Goal: Task Accomplishment & Management: Use online tool/utility

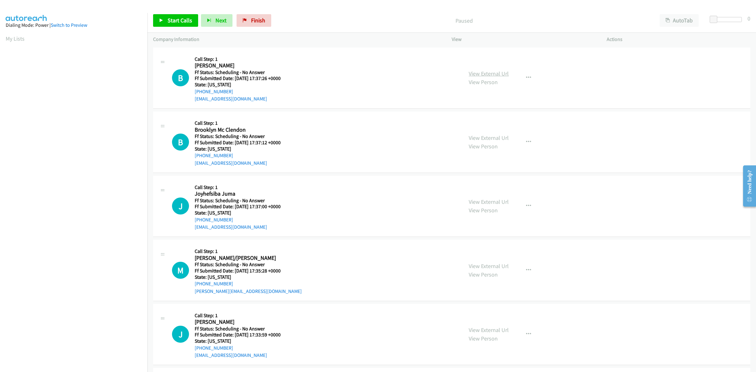
click at [477, 73] on link "View External Url" at bounding box center [489, 73] width 40 height 7
click at [481, 140] on link "View External Url" at bounding box center [489, 137] width 40 height 7
click at [504, 199] on link "View External Url" at bounding box center [489, 201] width 40 height 7
click at [490, 266] on link "View External Url" at bounding box center [489, 265] width 40 height 7
click at [481, 331] on link "View External Url" at bounding box center [489, 329] width 40 height 7
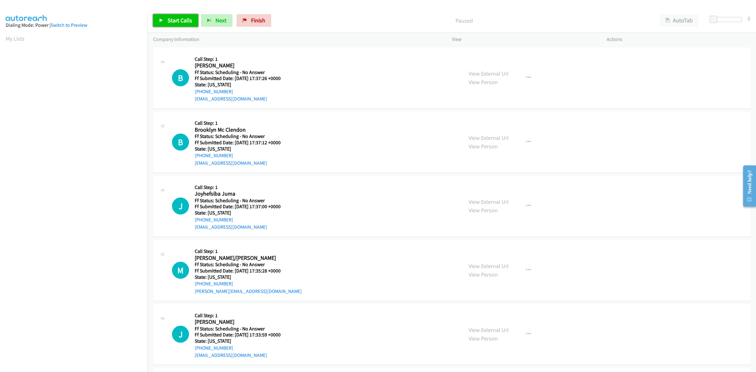
click at [177, 18] on span "Start Calls" at bounding box center [180, 20] width 25 height 7
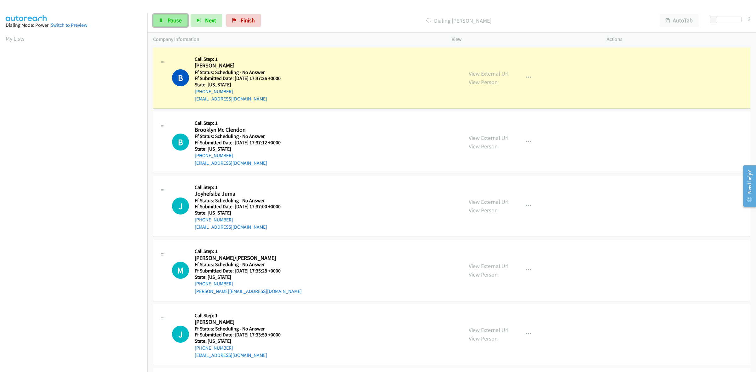
click at [176, 22] on span "Pause" at bounding box center [175, 20] width 14 height 7
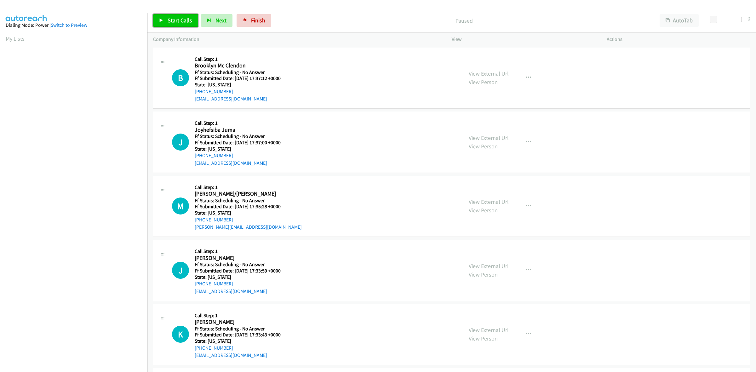
click at [178, 17] on span "Start Calls" at bounding box center [180, 20] width 25 height 7
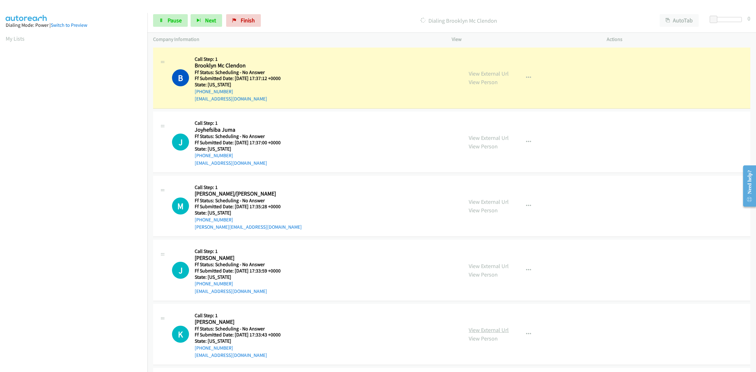
click at [485, 332] on link "View External Url" at bounding box center [489, 329] width 40 height 7
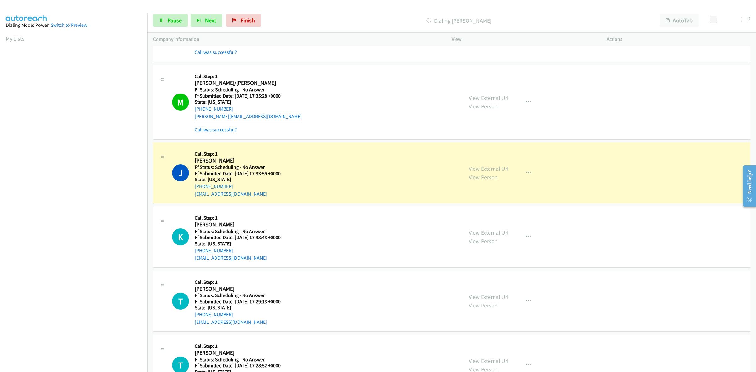
scroll to position [236, 0]
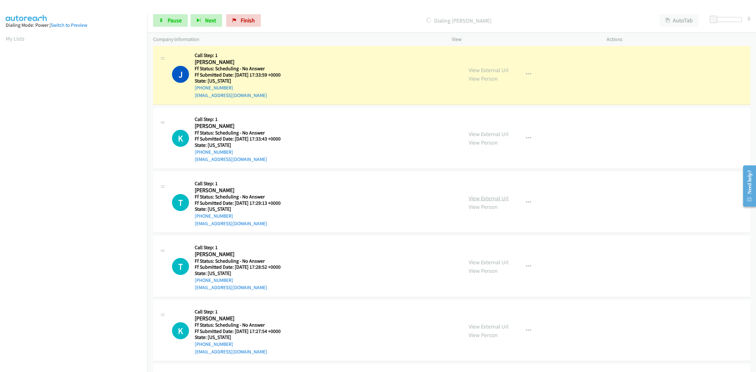
click at [503, 196] on link "View External Url" at bounding box center [489, 198] width 40 height 7
click at [498, 260] on link "View External Url" at bounding box center [489, 262] width 40 height 7
click at [492, 324] on link "View External Url" at bounding box center [489, 326] width 40 height 7
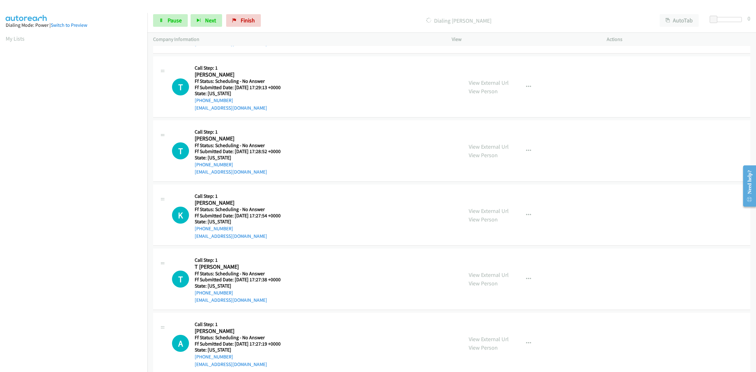
scroll to position [315, 0]
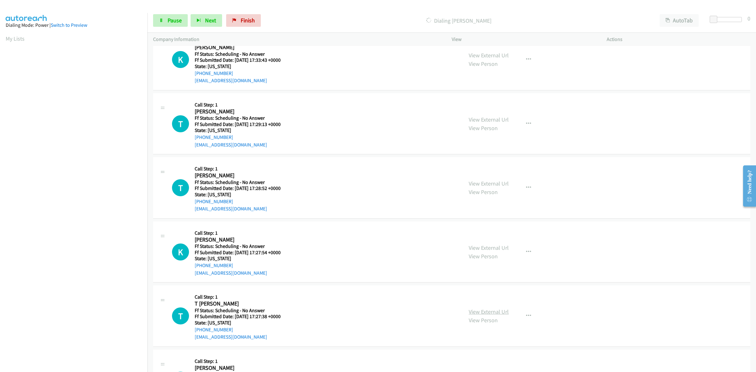
click at [490, 312] on link "View External Url" at bounding box center [489, 311] width 40 height 7
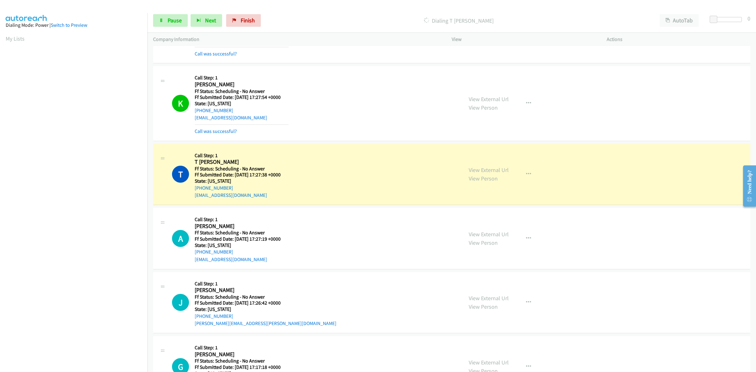
scroll to position [525, 0]
click at [500, 236] on link "View External Url" at bounding box center [489, 232] width 40 height 7
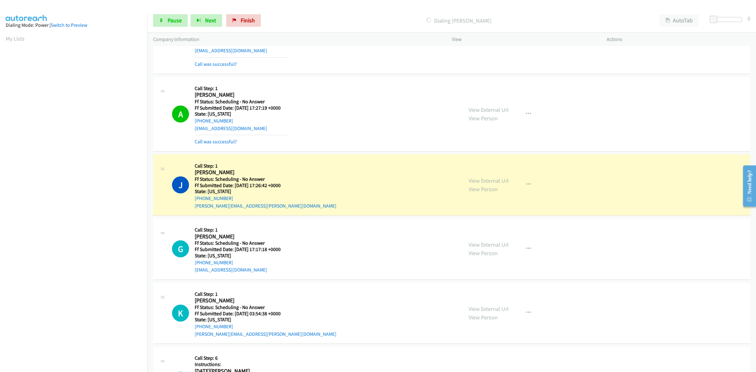
scroll to position [643, 0]
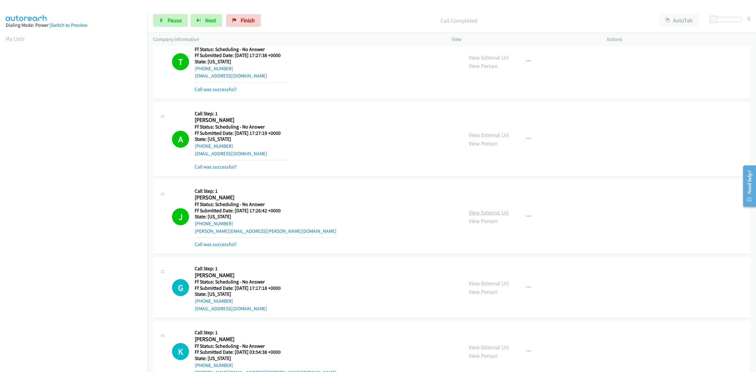
click at [489, 215] on link "View External Url" at bounding box center [489, 212] width 40 height 7
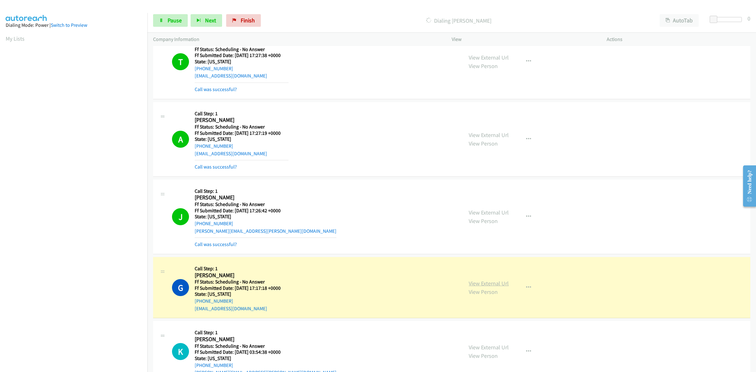
click at [498, 282] on link "View External Url" at bounding box center [489, 283] width 40 height 7
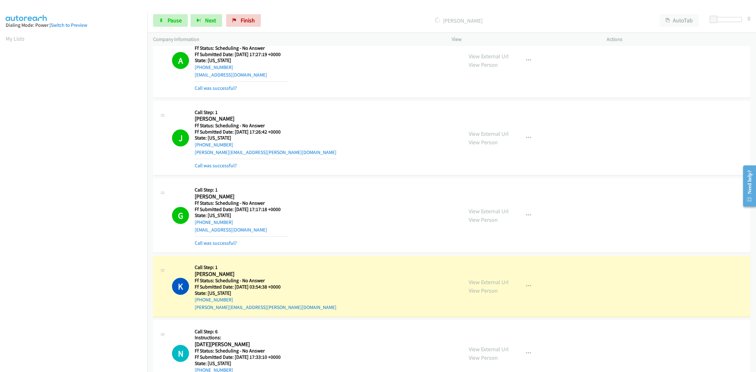
scroll to position [919, 0]
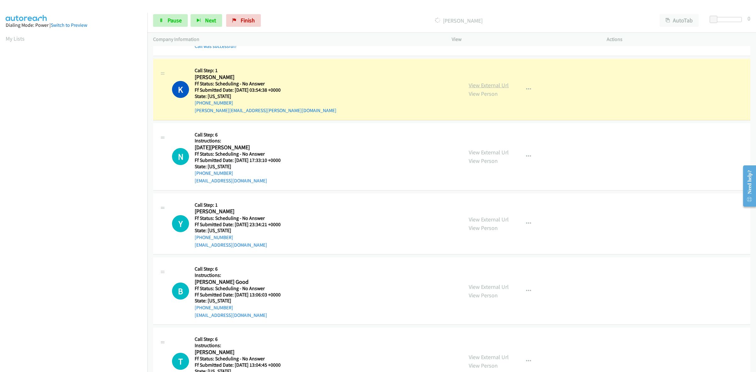
click at [499, 87] on link "View External Url" at bounding box center [489, 85] width 40 height 7
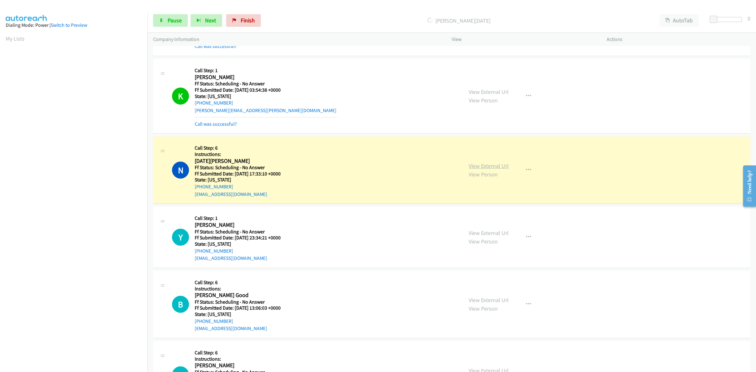
click at [486, 163] on link "View External Url" at bounding box center [489, 165] width 40 height 7
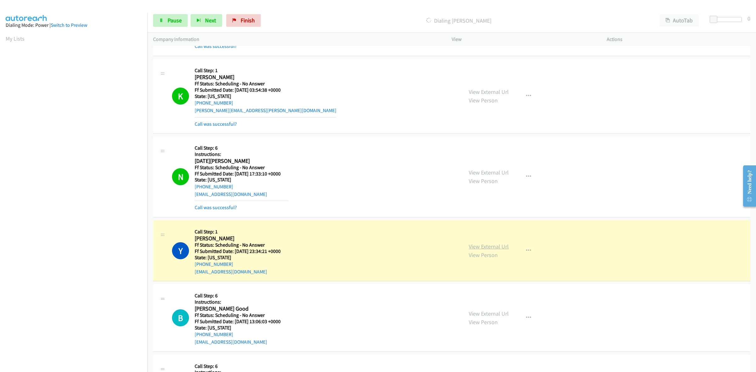
click at [501, 247] on link "View External Url" at bounding box center [489, 246] width 40 height 7
click at [482, 317] on link "View External Url" at bounding box center [489, 313] width 40 height 7
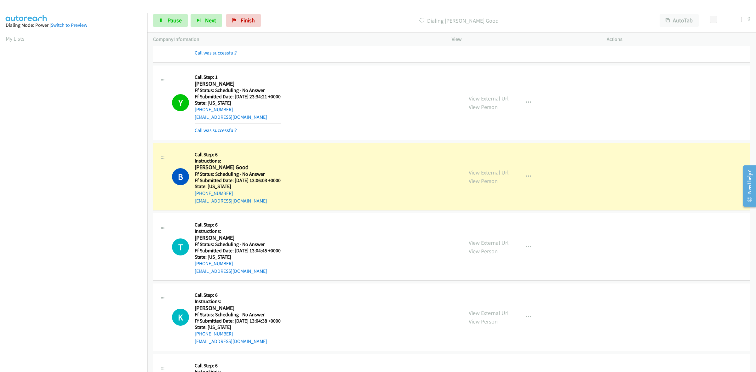
scroll to position [1076, 0]
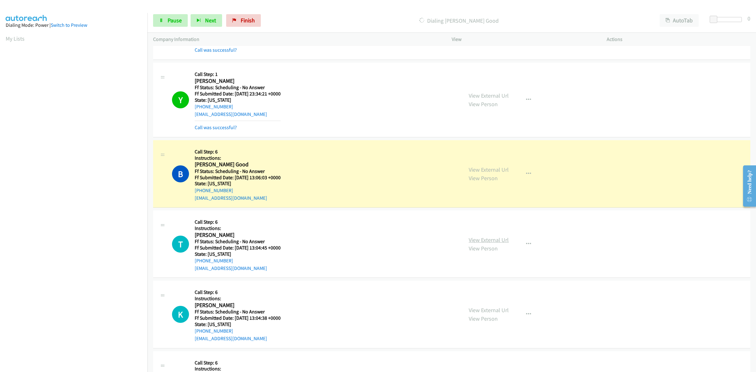
click at [497, 241] on link "View External Url" at bounding box center [489, 239] width 40 height 7
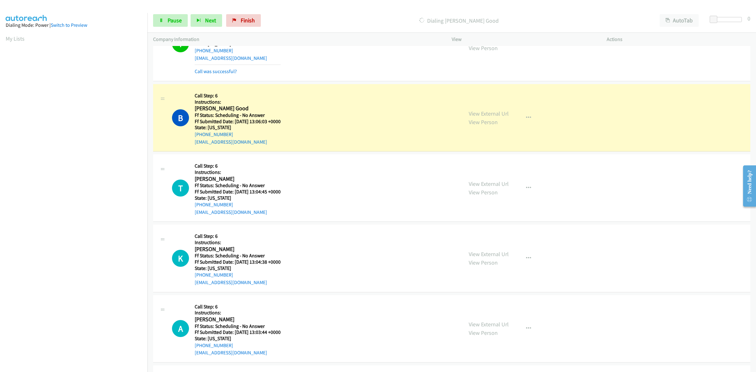
scroll to position [1155, 0]
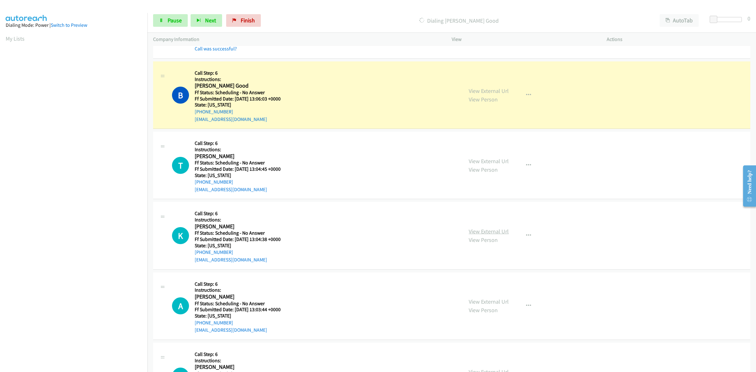
click at [485, 235] on link "View External Url" at bounding box center [489, 231] width 40 height 7
click at [497, 301] on link "View External Url" at bounding box center [489, 301] width 40 height 7
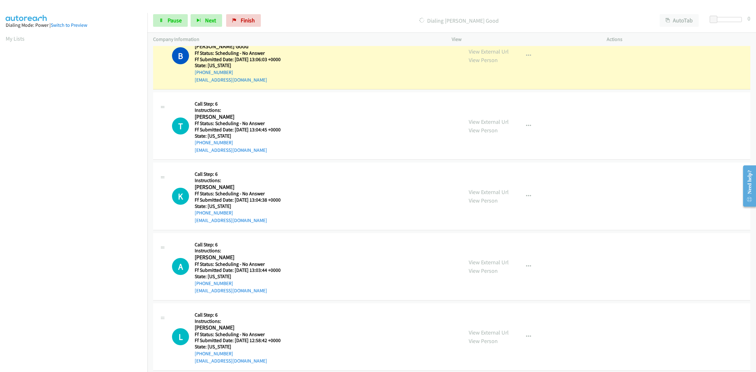
scroll to position [1234, 0]
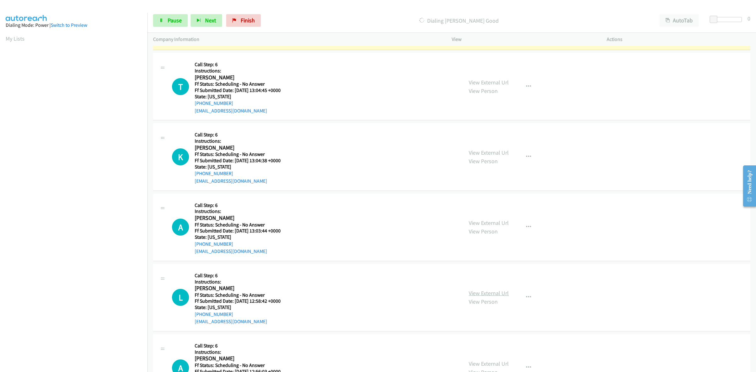
click at [490, 293] on link "View External Url" at bounding box center [489, 292] width 40 height 7
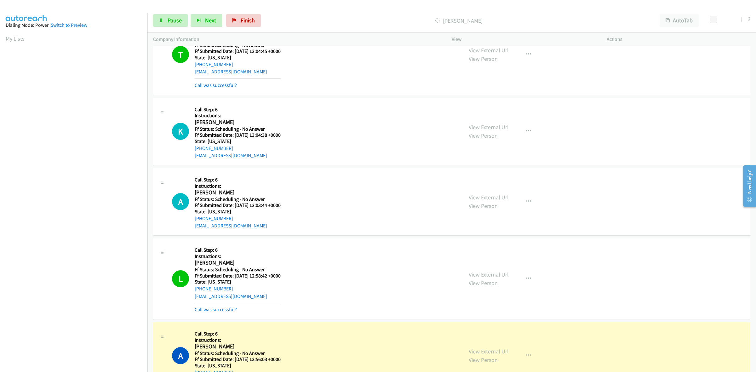
scroll to position [1312, 0]
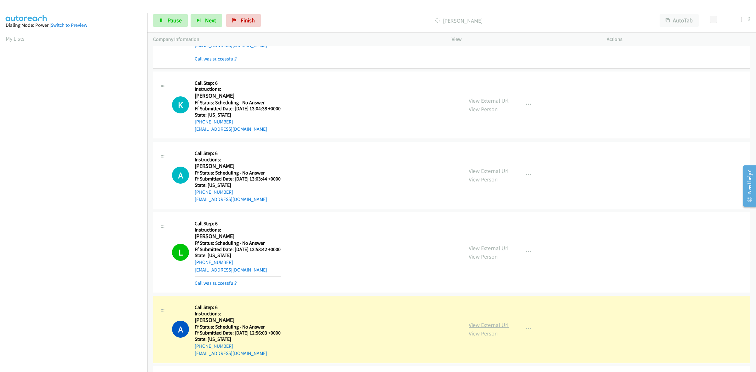
click at [490, 327] on link "View External Url" at bounding box center [489, 324] width 40 height 7
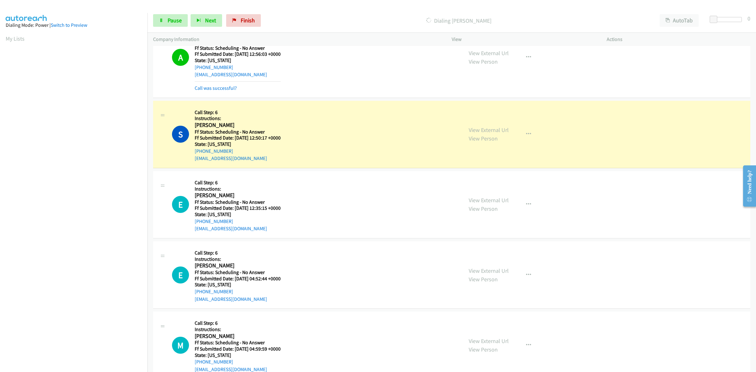
scroll to position [1588, 0]
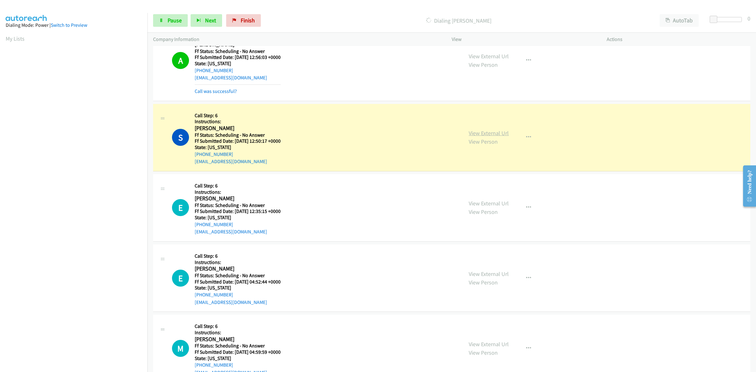
click at [496, 133] on link "View External Url" at bounding box center [489, 132] width 40 height 7
click at [489, 207] on link "View External Url" at bounding box center [489, 203] width 40 height 7
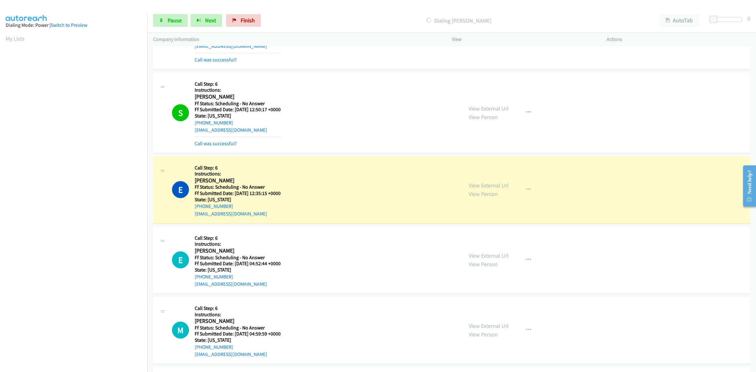
scroll to position [1627, 0]
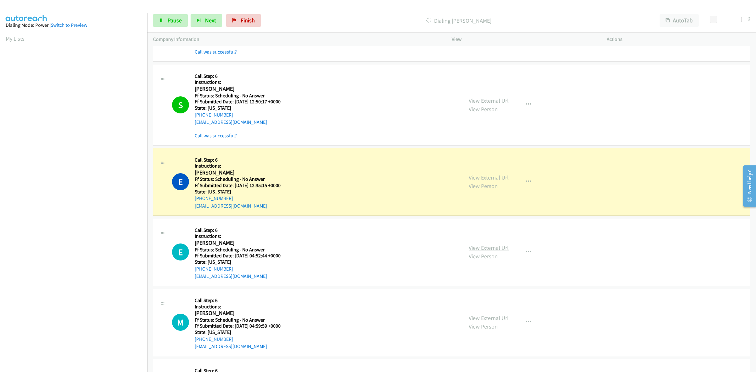
click at [477, 247] on link "View External Url" at bounding box center [489, 247] width 40 height 7
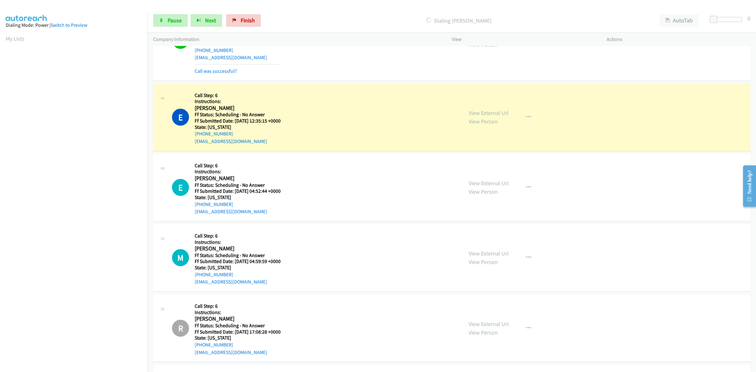
scroll to position [1706, 0]
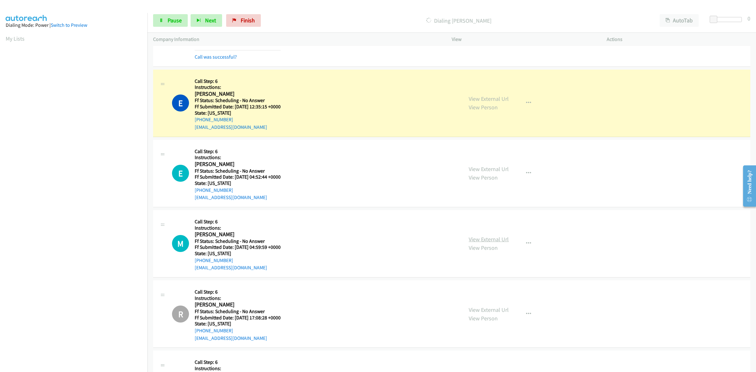
click at [490, 243] on link "View External Url" at bounding box center [489, 239] width 40 height 7
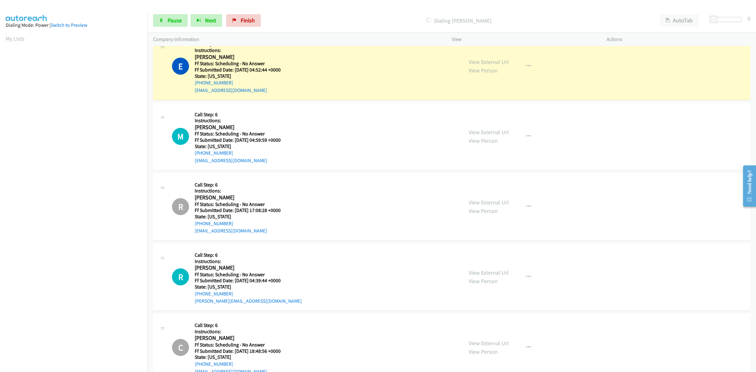
scroll to position [1903, 0]
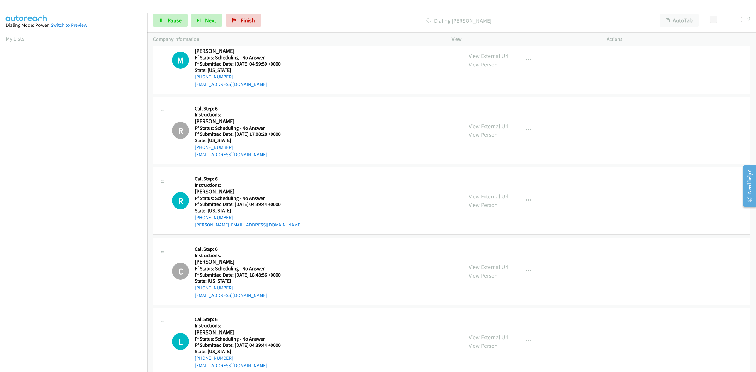
click at [479, 200] on link "View External Url" at bounding box center [489, 196] width 40 height 7
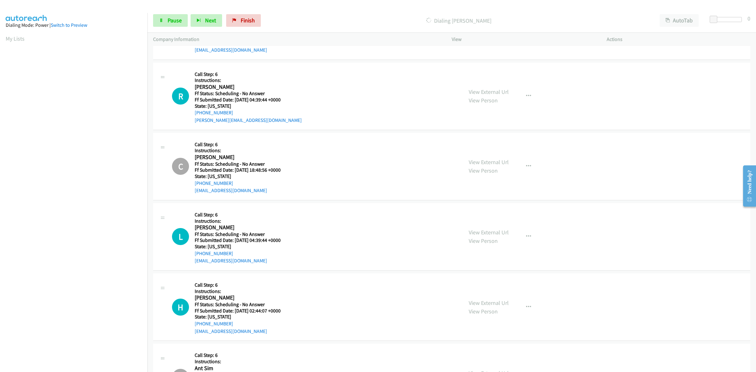
scroll to position [2035, 0]
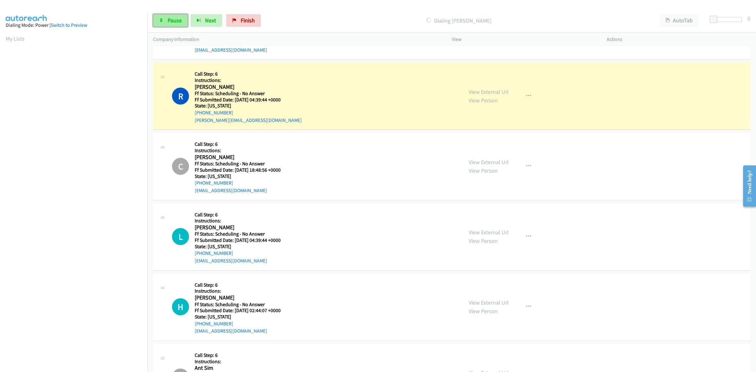
click at [180, 21] on span "Pause" at bounding box center [175, 20] width 14 height 7
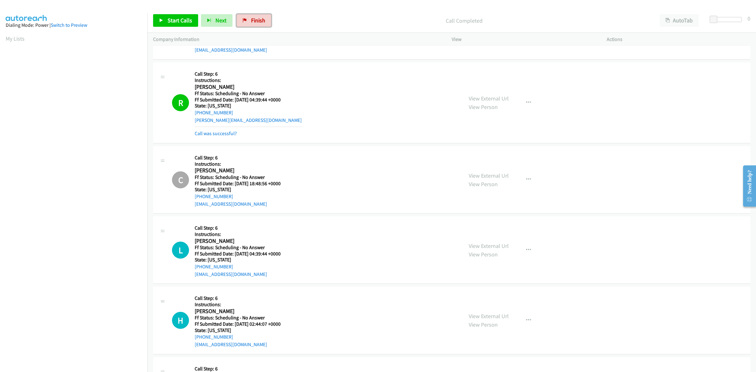
click at [260, 20] on span "Finish" at bounding box center [258, 20] width 14 height 7
